Goal: Transaction & Acquisition: Purchase product/service

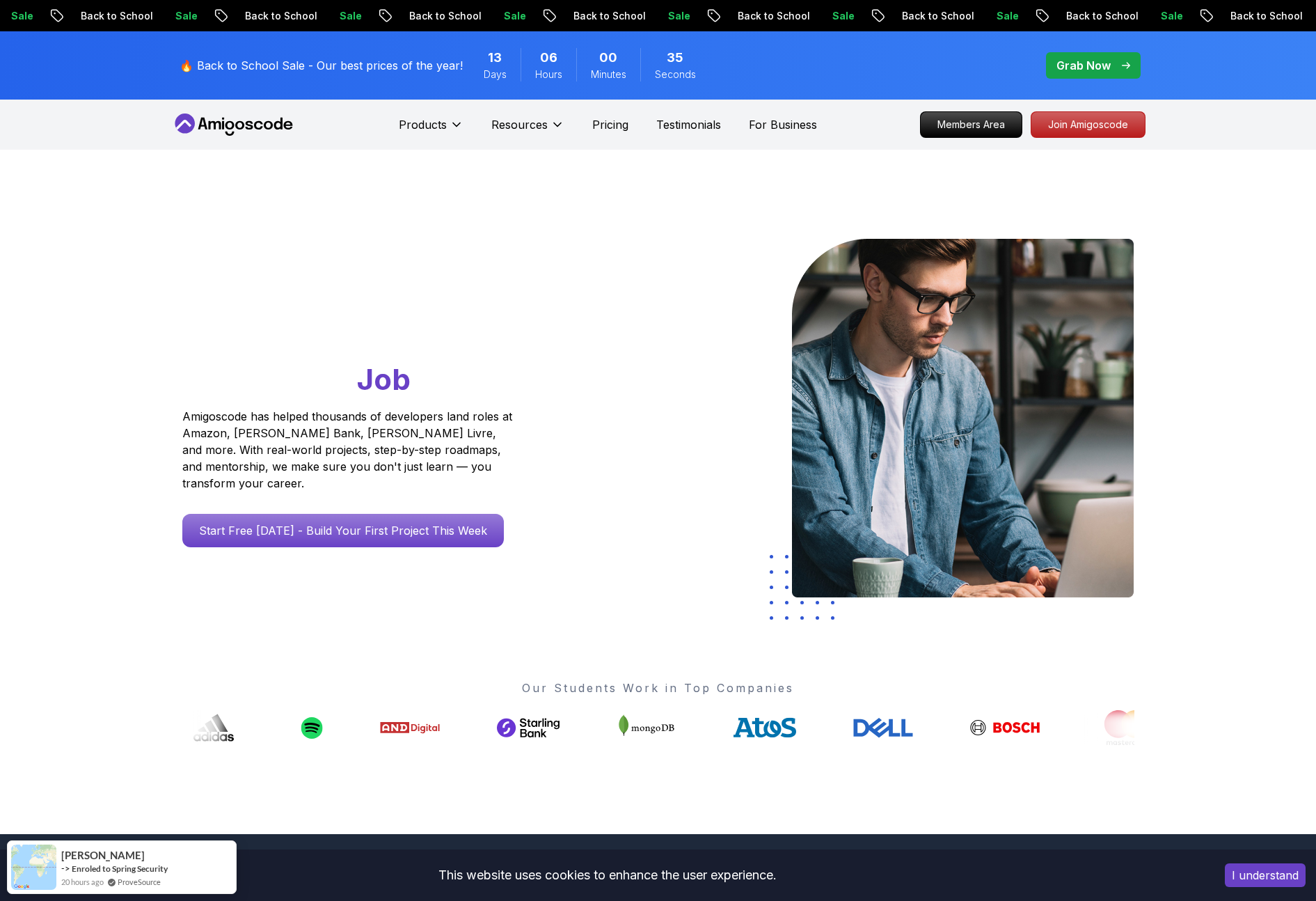
click at [1251, 216] on div "Go From Learning to Hired: Master Java, Spring Boot & Cloud Skills That Get You…" at bounding box center [658, 492] width 1316 height 685
click at [1220, 109] on div "Products Resources Pricing Testimonials For Business Members Area Join Amigosco…" at bounding box center [658, 125] width 1316 height 50
click at [971, 126] on p "Members Area" at bounding box center [971, 124] width 96 height 23
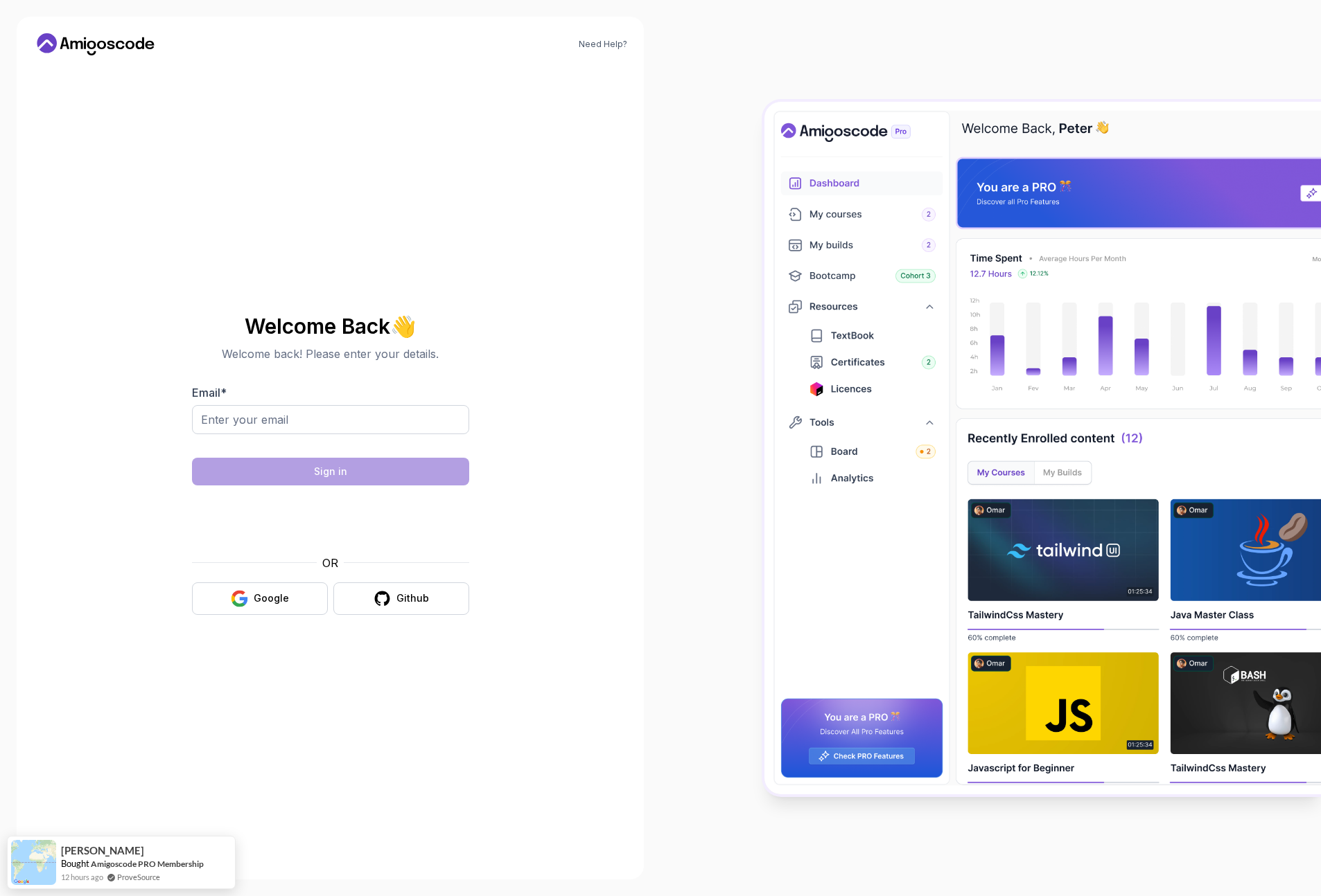
click at [339, 437] on div at bounding box center [331, 443] width 277 height 12
click at [282, 419] on input "Email *" at bounding box center [331, 420] width 277 height 29
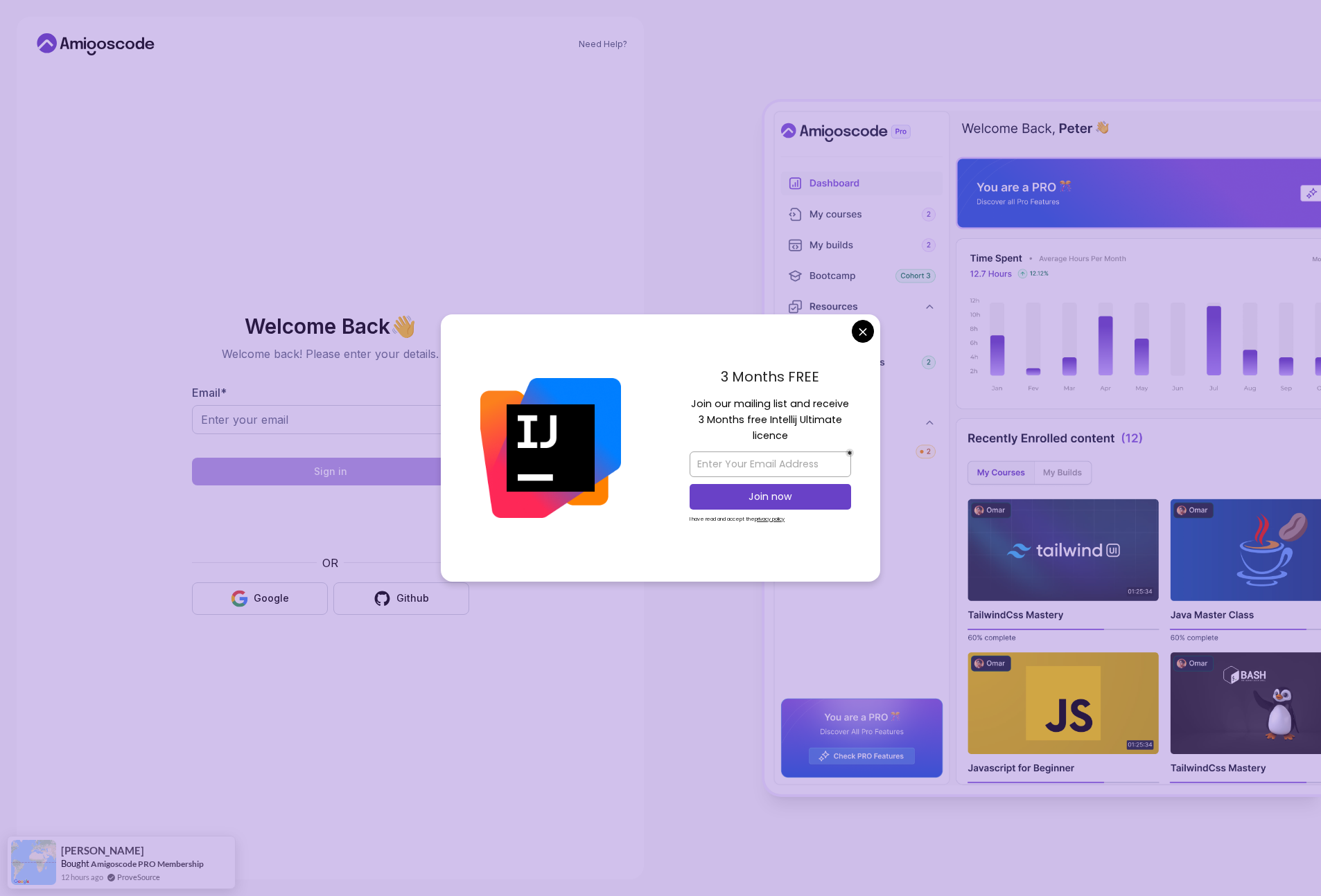
click at [895, 337] on img at bounding box center [1042, 448] width 556 height 693
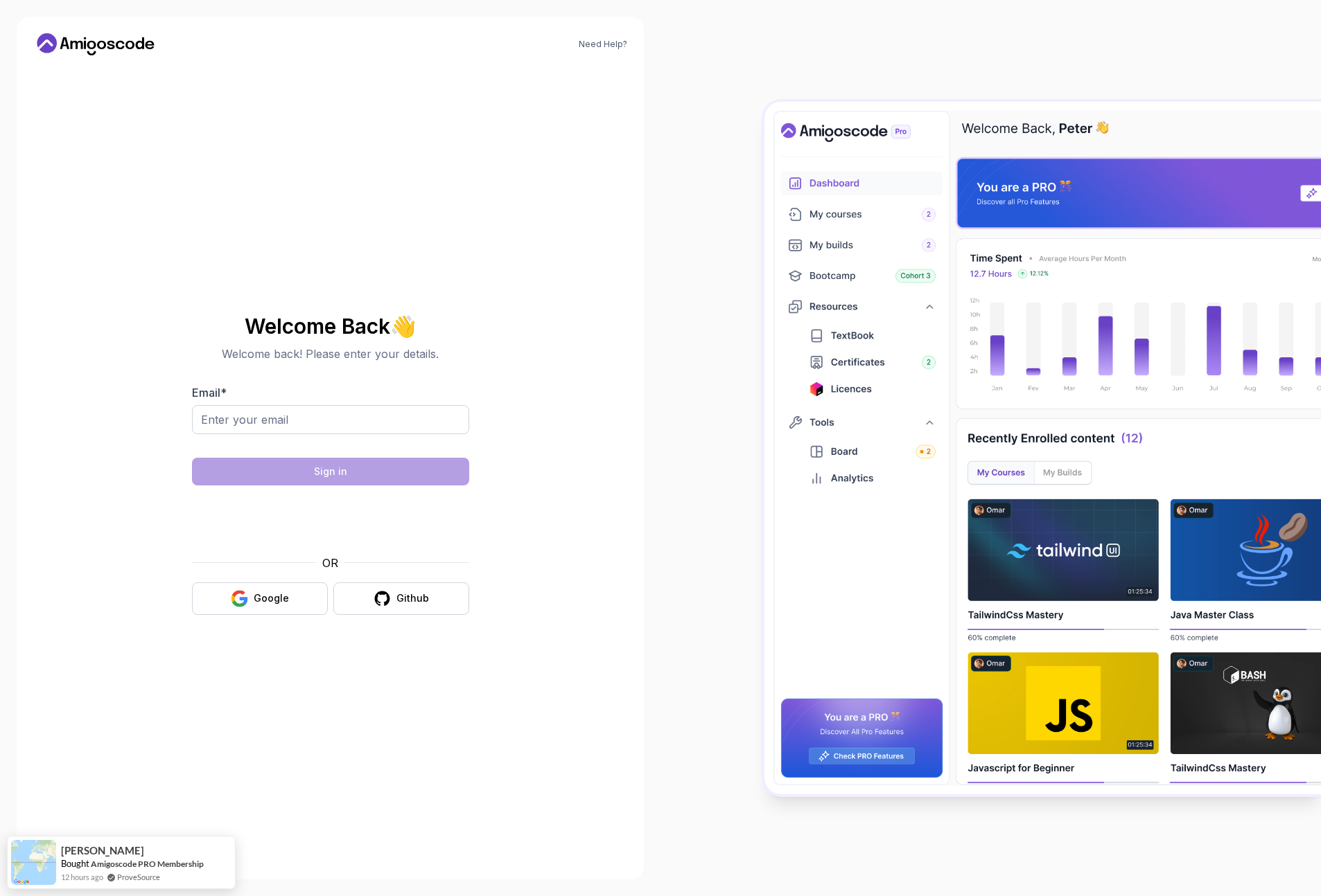
click at [865, 325] on body "Need Help? Welcome Back 👋 Welcome back! Please enter your details. Email * Sign…" at bounding box center [660, 448] width 1321 height 896
click at [302, 413] on input "Email *" at bounding box center [331, 420] width 277 height 29
click at [669, 448] on div at bounding box center [990, 448] width 660 height 896
click at [301, 429] on input "Email *" at bounding box center [331, 420] width 277 height 29
type input "[EMAIL_ADDRESS][DOMAIN_NAME]"
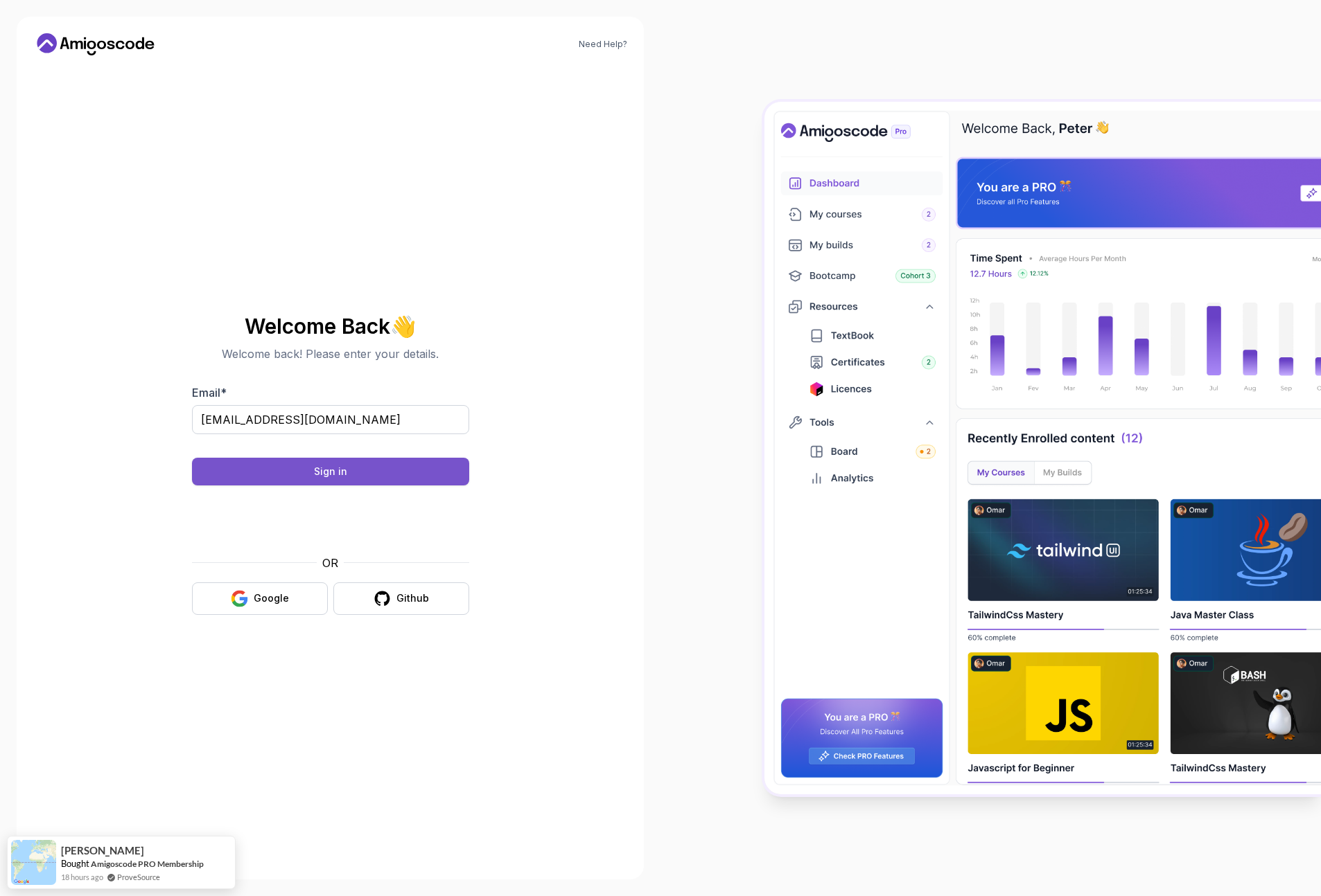
click at [385, 461] on button "Sign in" at bounding box center [331, 472] width 277 height 28
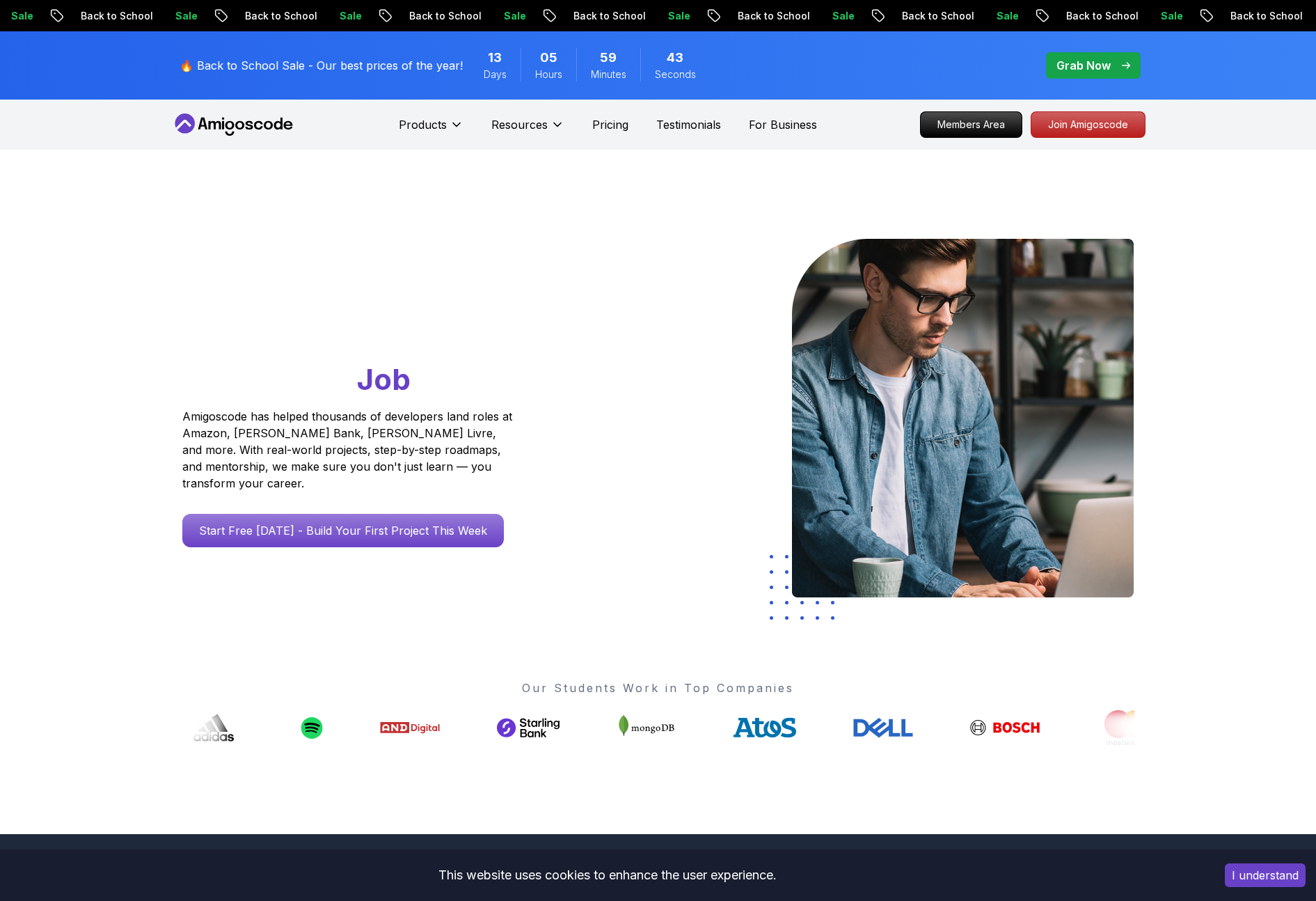
click at [1234, 183] on div "Go From Learning to Hired: Master Java, Spring Boot & Cloud Skills That Get You…" at bounding box center [658, 492] width 1316 height 685
click at [1148, 130] on div "Products Resources Pricing Testimonials For Business Members Area Join Amigosco…" at bounding box center [658, 125] width 1316 height 50
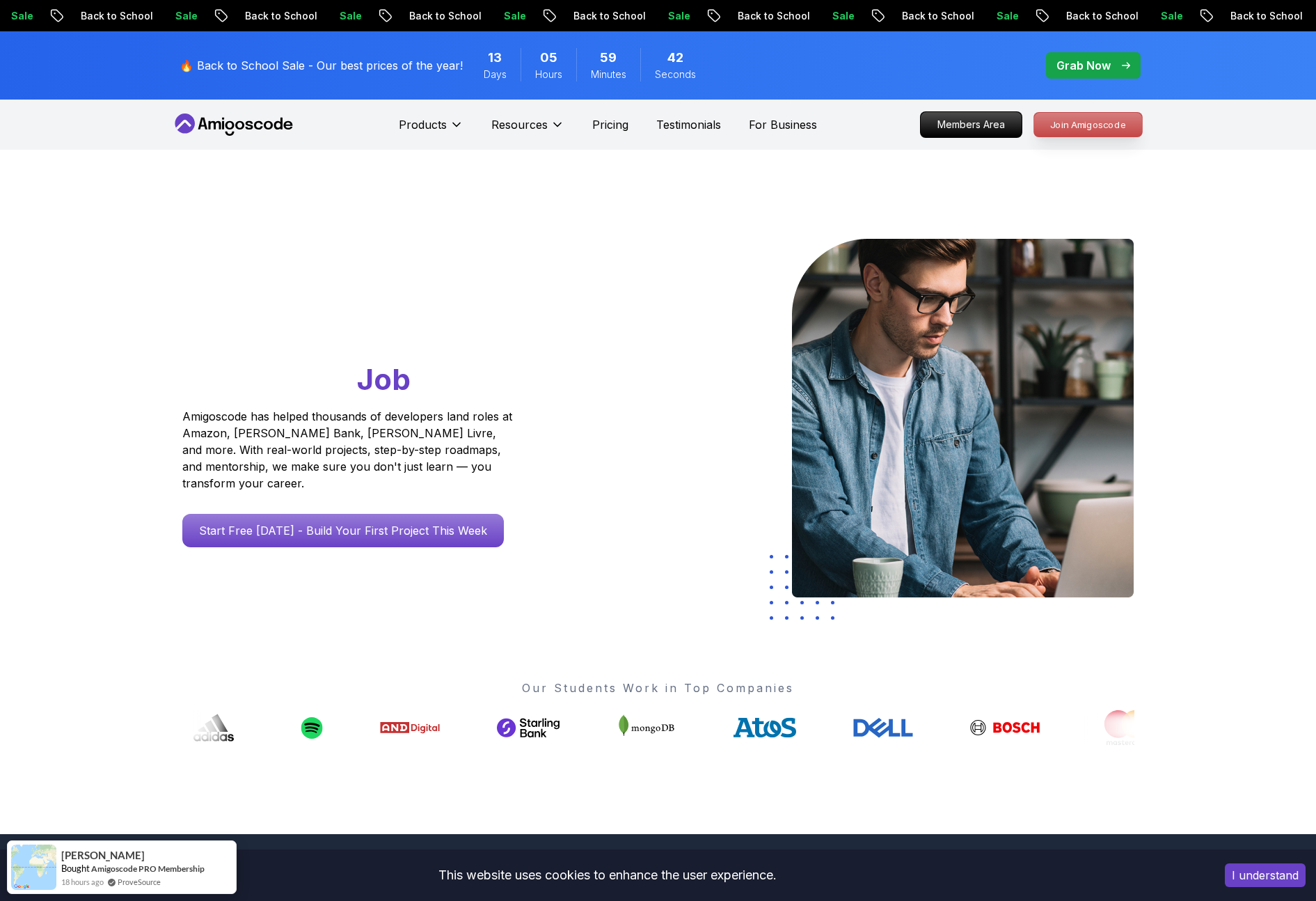
click at [1110, 130] on p "Join Amigoscode" at bounding box center [1088, 124] width 108 height 23
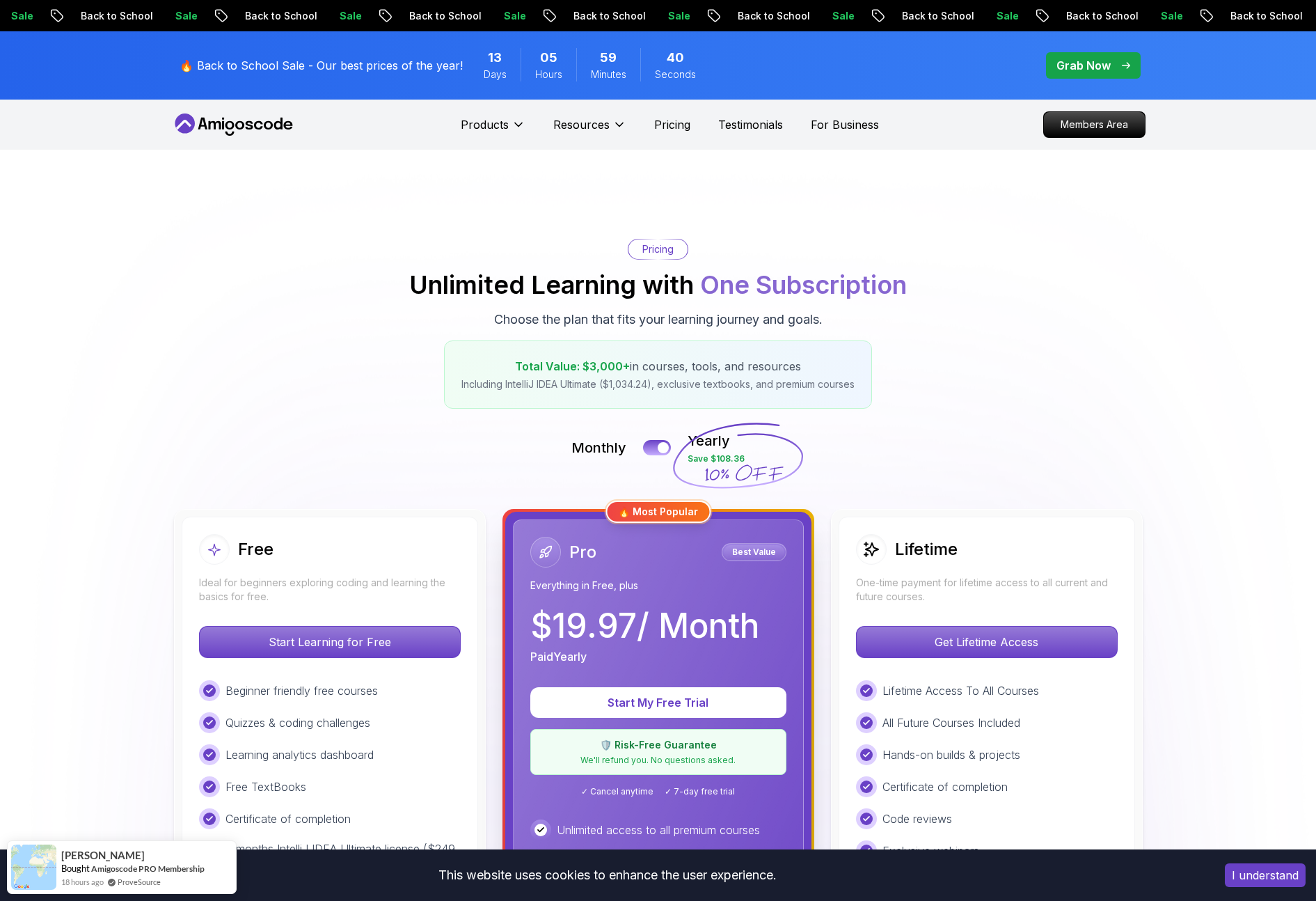
drag, startPoint x: 1009, startPoint y: 233, endPoint x: 235, endPoint y: 87, distance: 787.6
click at [253, 70] on p "🔥 Back to School Sale - Our best prices of the year!" at bounding box center [321, 65] width 283 height 16
click at [277, 65] on p "🔥 Back to School Sale - Our best prices of the year!" at bounding box center [321, 65] width 283 height 16
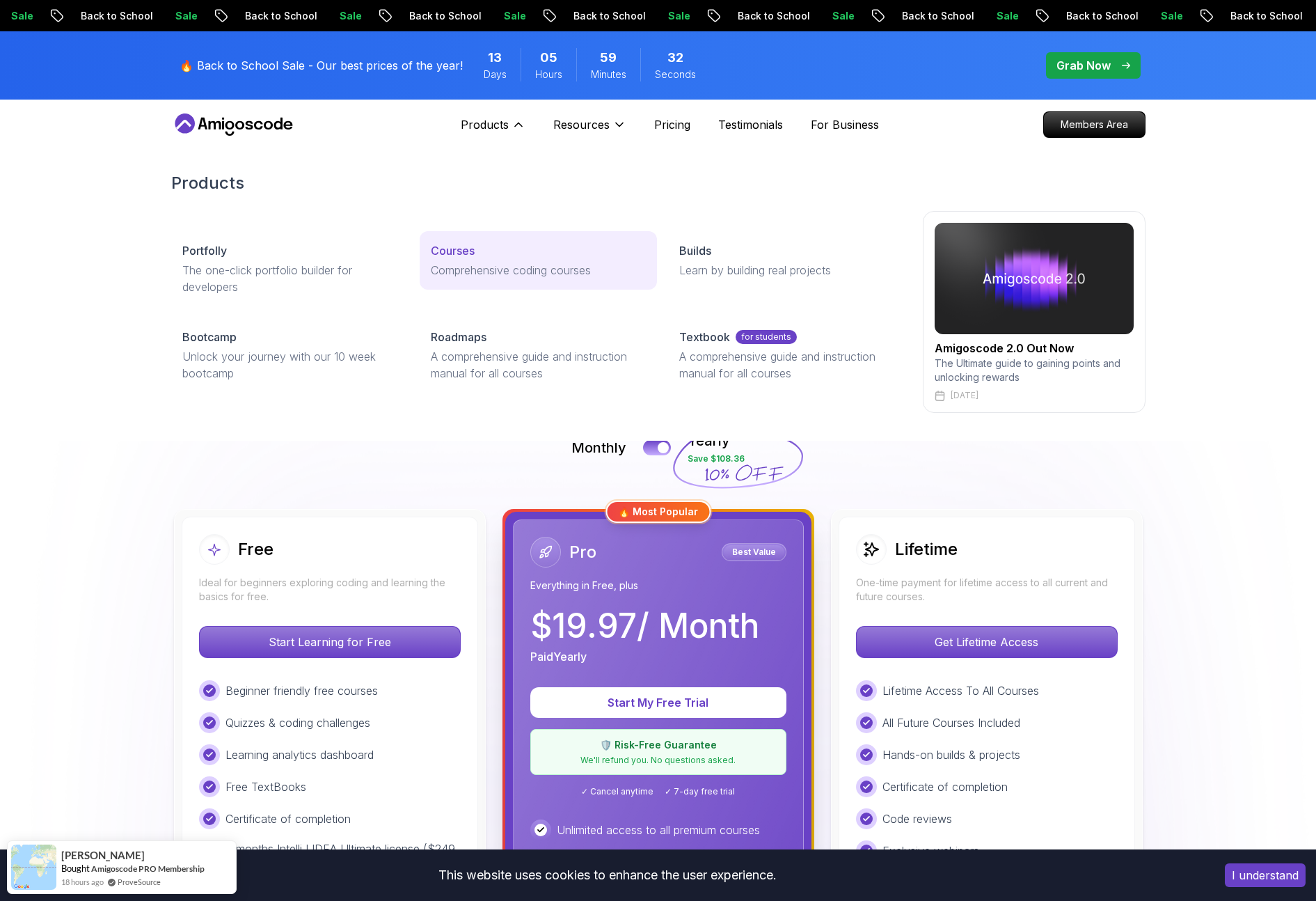
click at [458, 248] on p "Courses" at bounding box center [453, 250] width 44 height 16
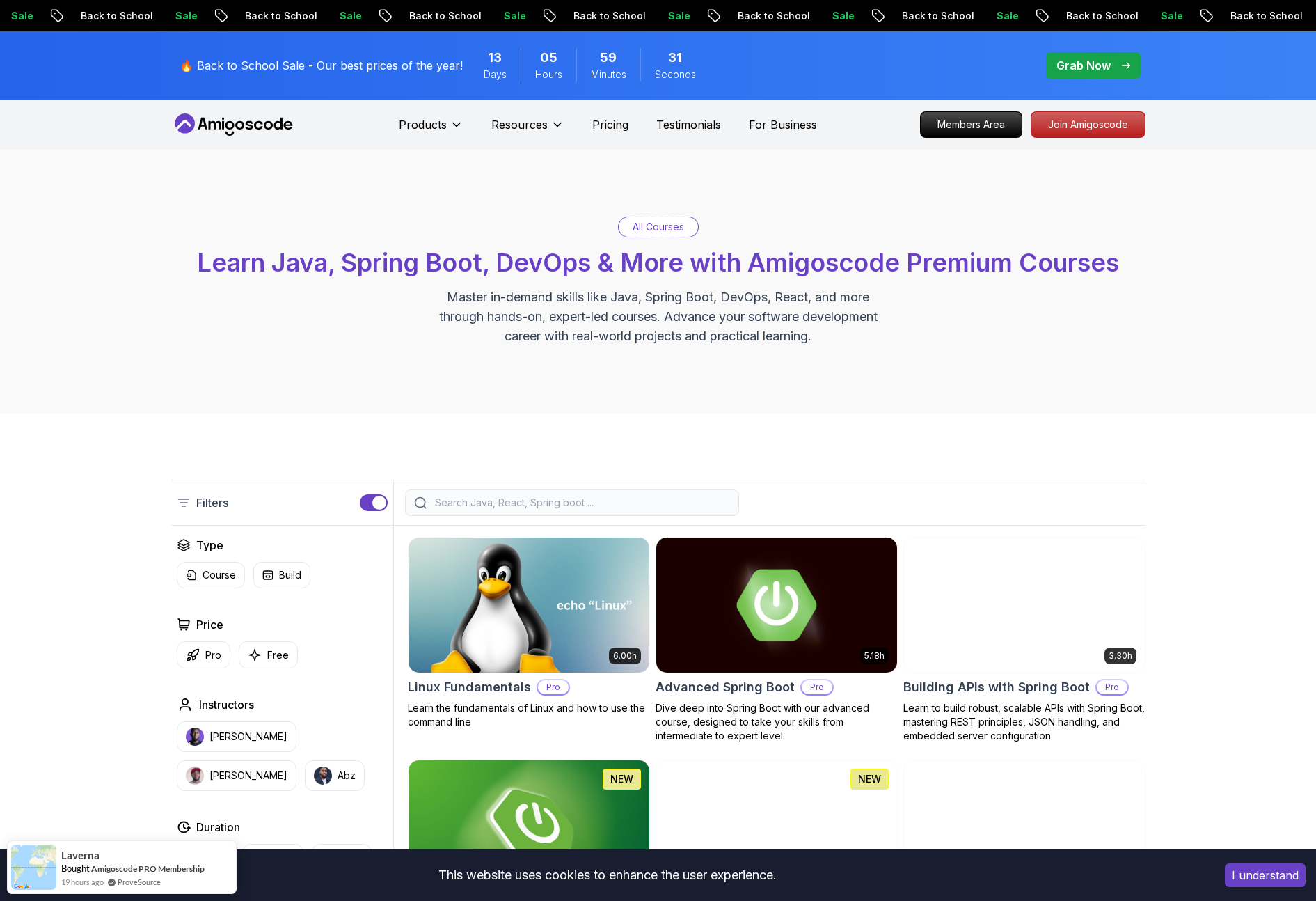
click at [1154, 236] on div "All Courses Learn Java, Spring Boot, DevOps & More with Amigoscode Premium Cour…" at bounding box center [658, 281] width 1316 height 263
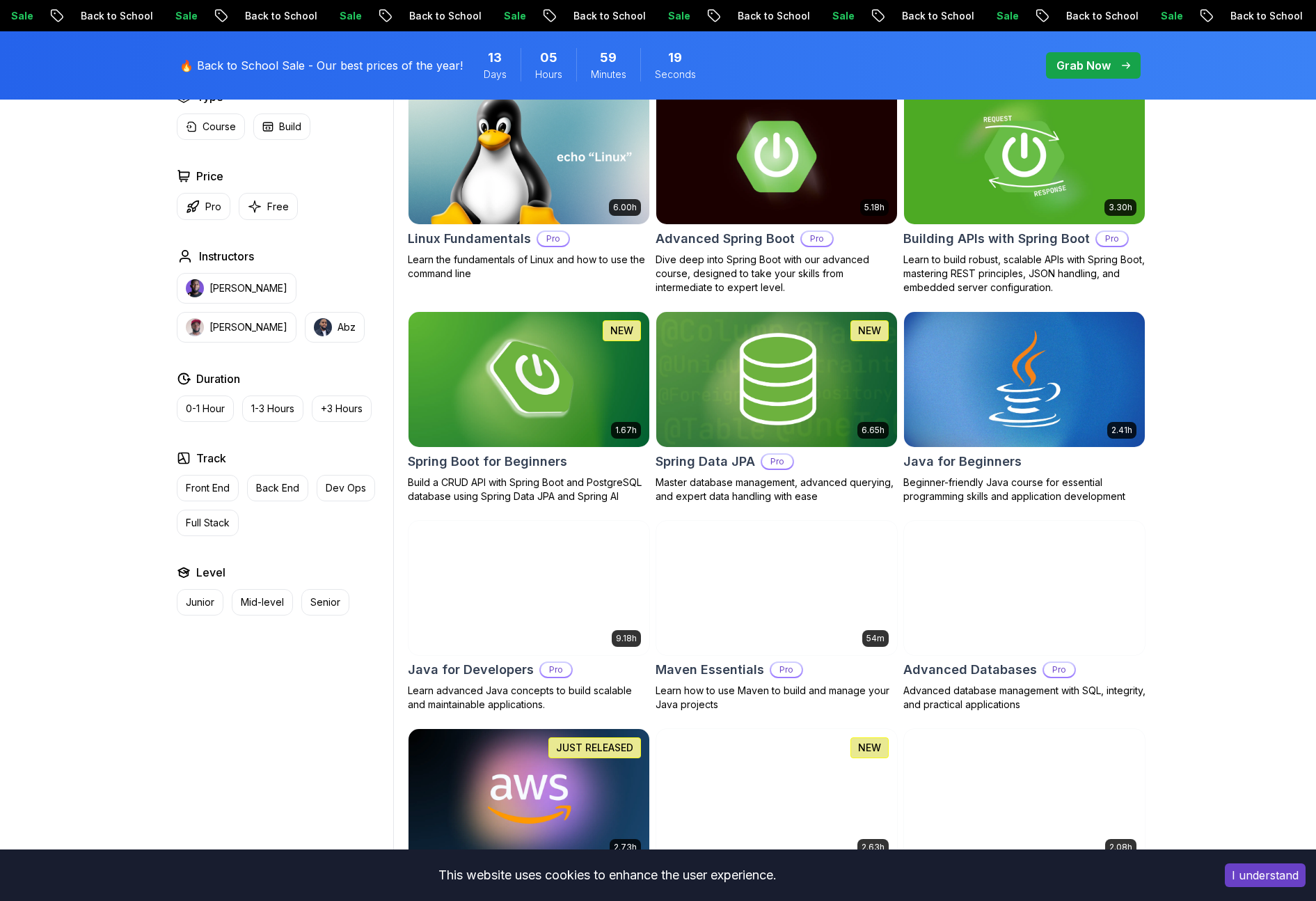
scroll to position [449, 0]
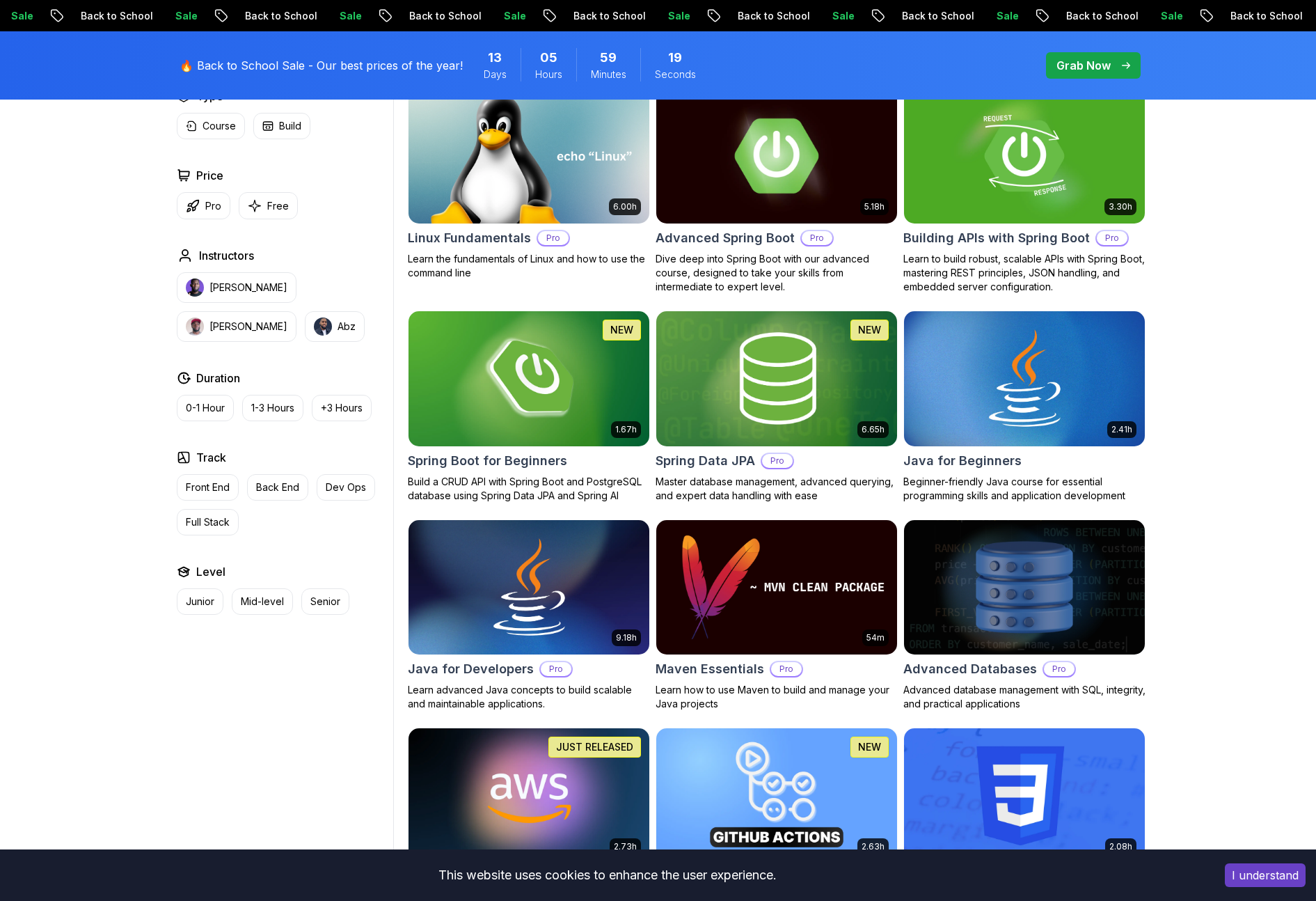
click at [853, 177] on img at bounding box center [776, 155] width 253 height 141
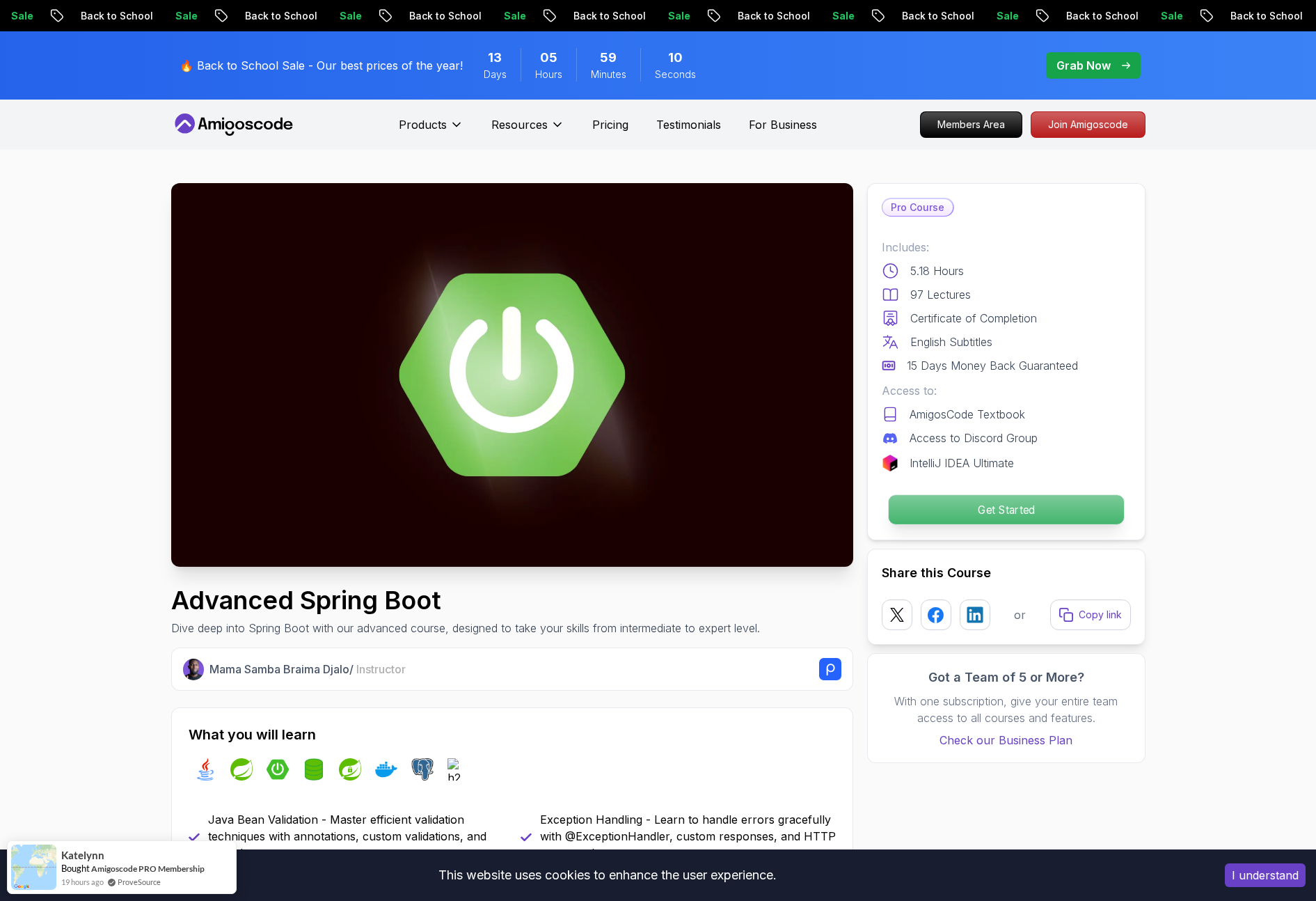
click at [1017, 505] on p "Get Started" at bounding box center [1006, 510] width 235 height 29
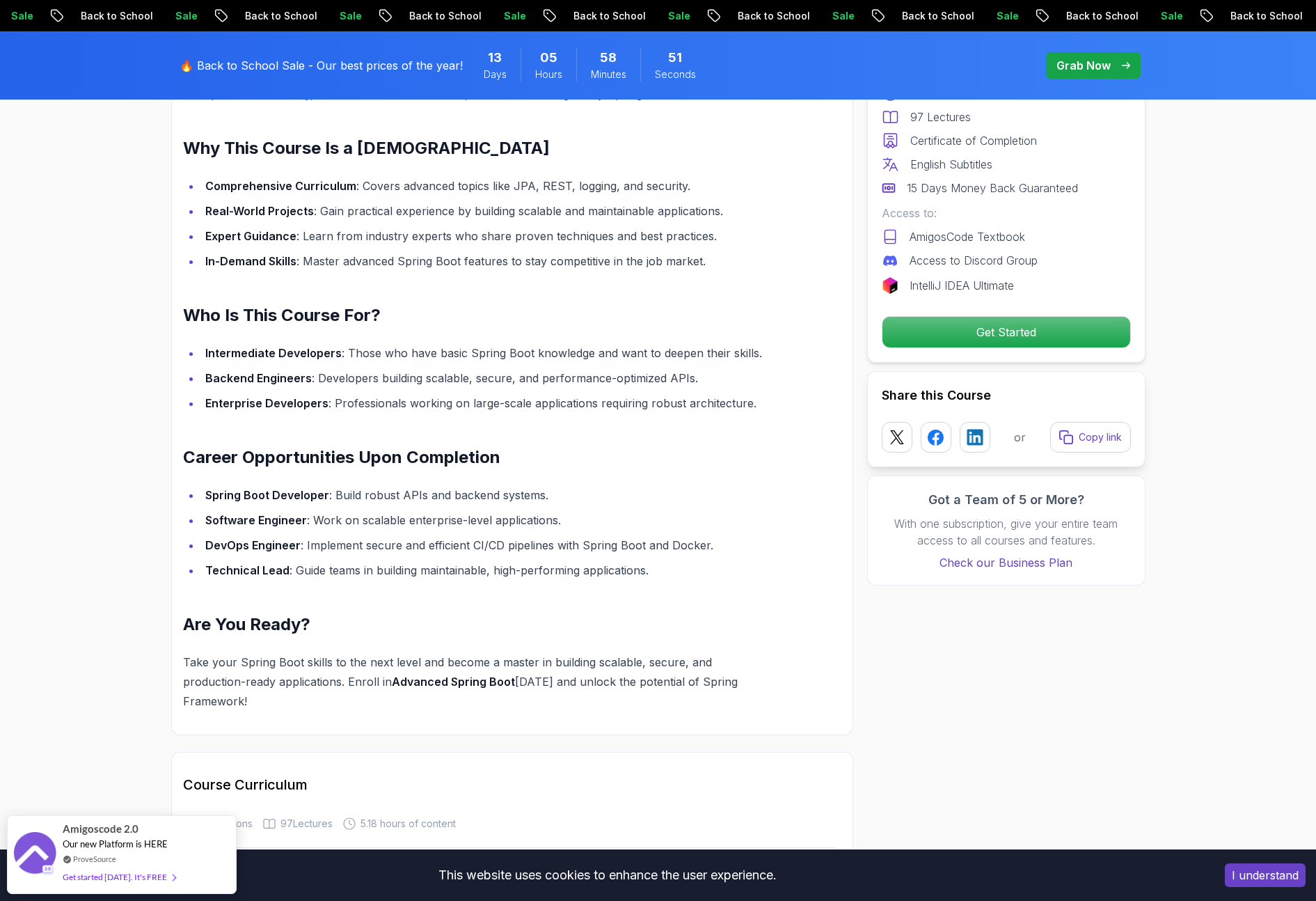
scroll to position [1117, 0]
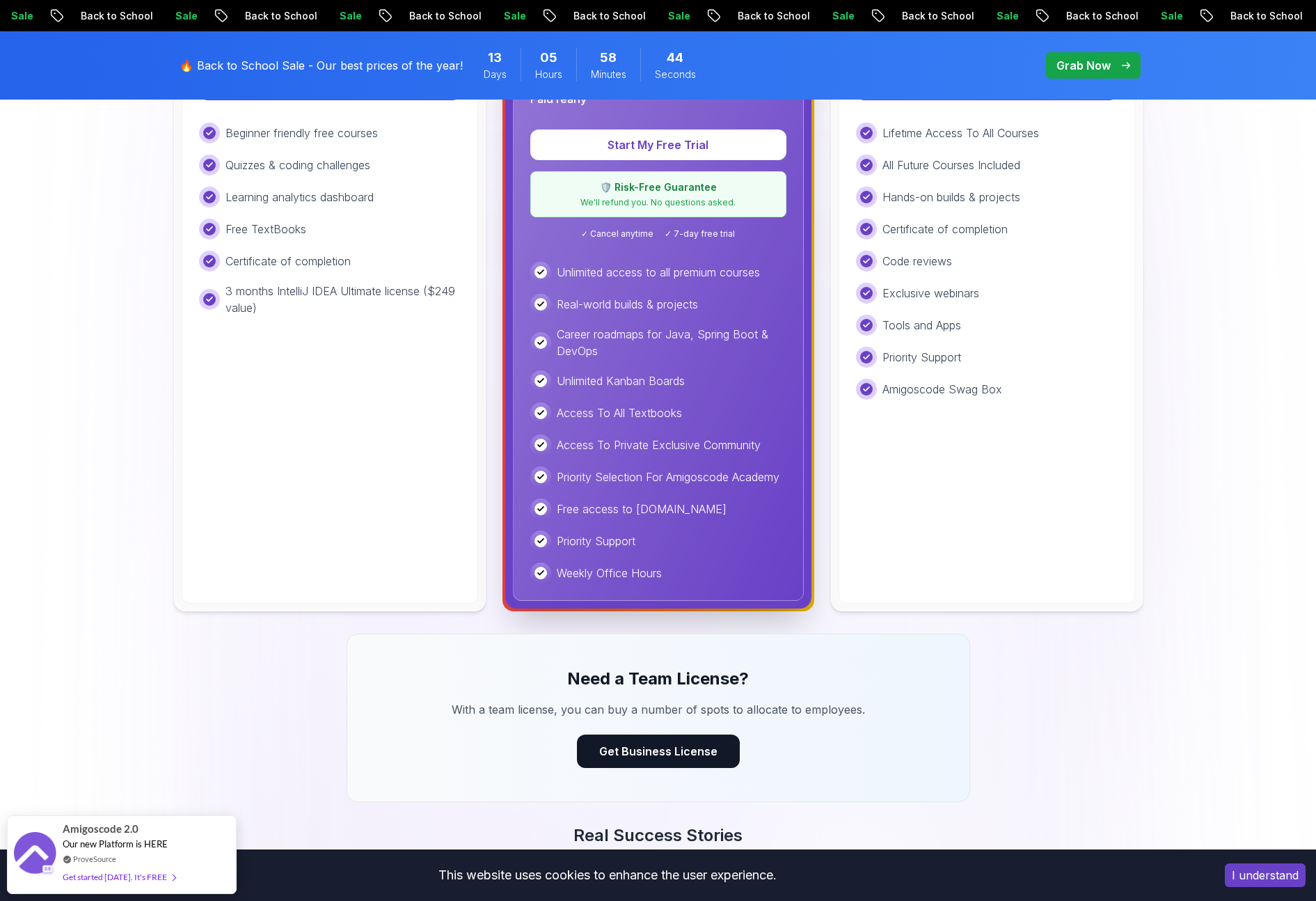
scroll to position [1405, 0]
